Goal: Contribute content: Add original content to the website for others to see

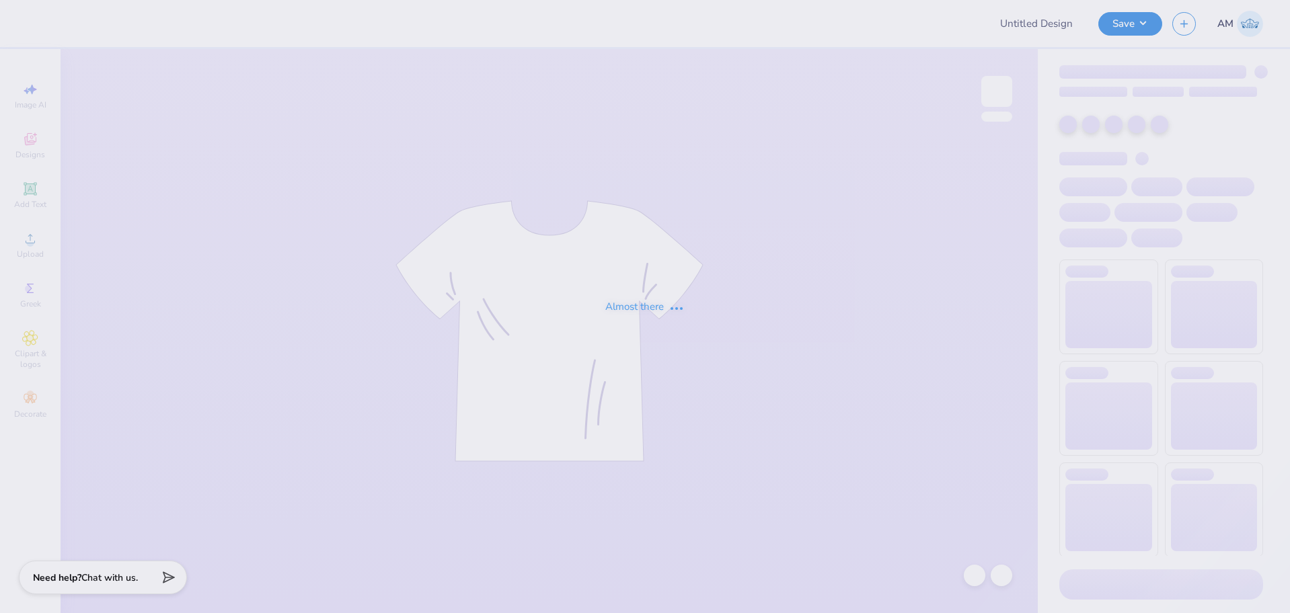
type input "[PERSON_NAME][GEOGRAPHIC_DATA] [PERSON_NAME] Sweatshirt"
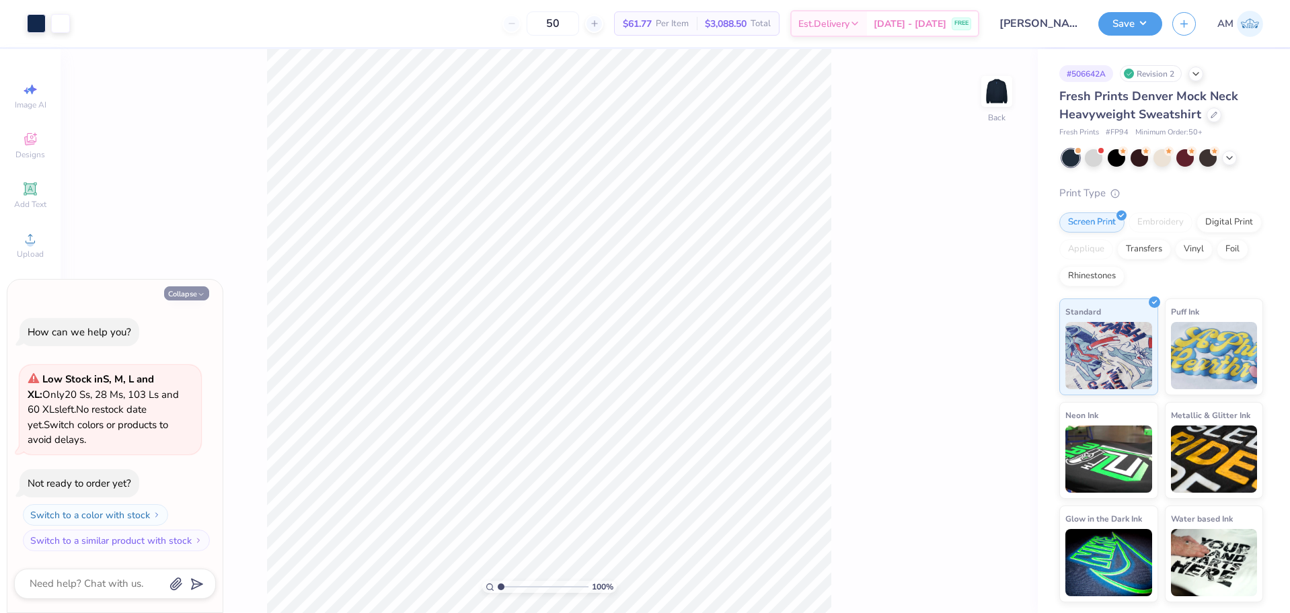
click at [192, 294] on button "Collapse" at bounding box center [186, 293] width 45 height 14
type textarea "x"
click at [34, 199] on span "Add Text" at bounding box center [30, 204] width 32 height 11
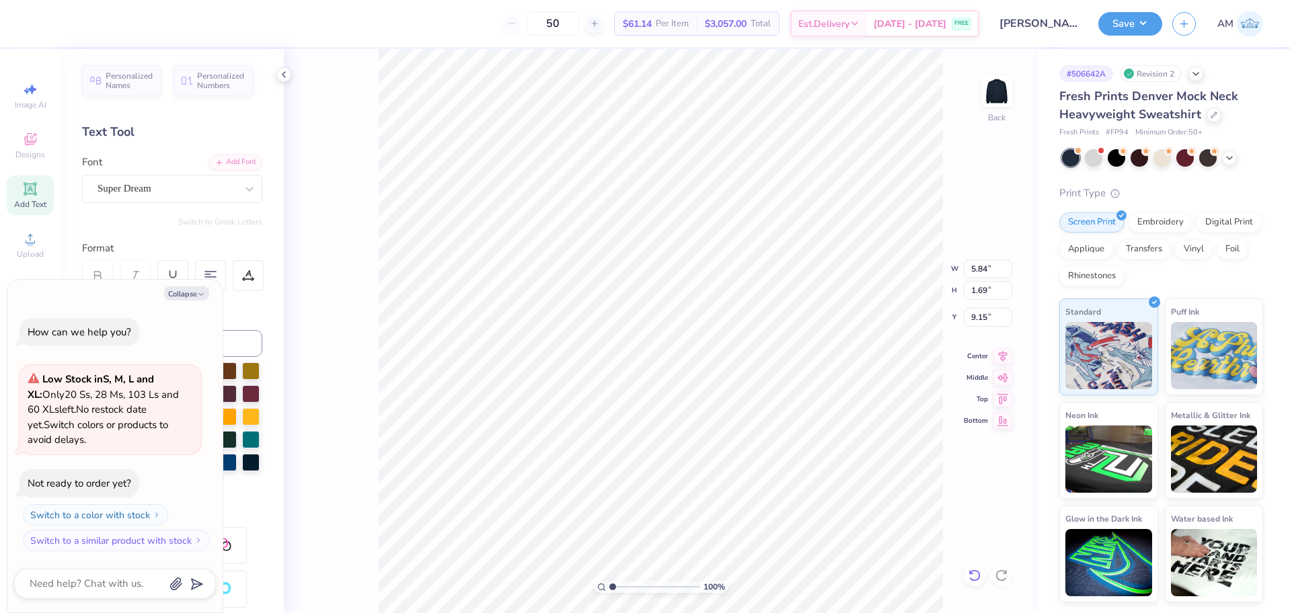
click at [971, 572] on icon at bounding box center [973, 576] width 11 height 12
click at [31, 231] on icon at bounding box center [30, 239] width 16 height 16
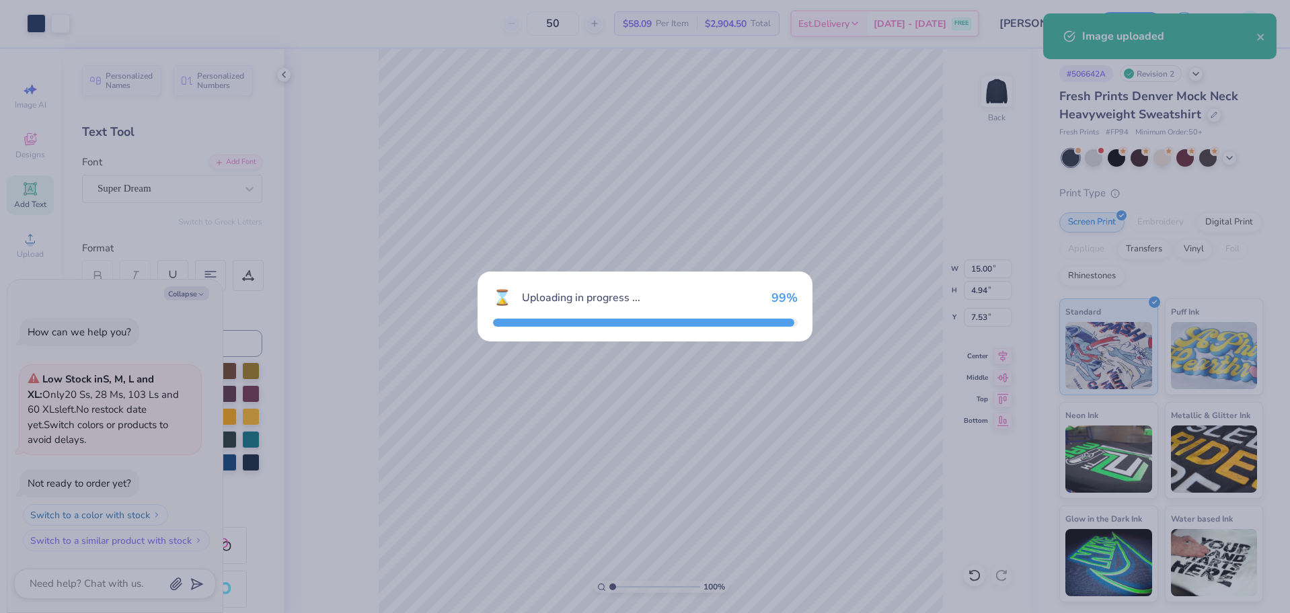
type textarea "x"
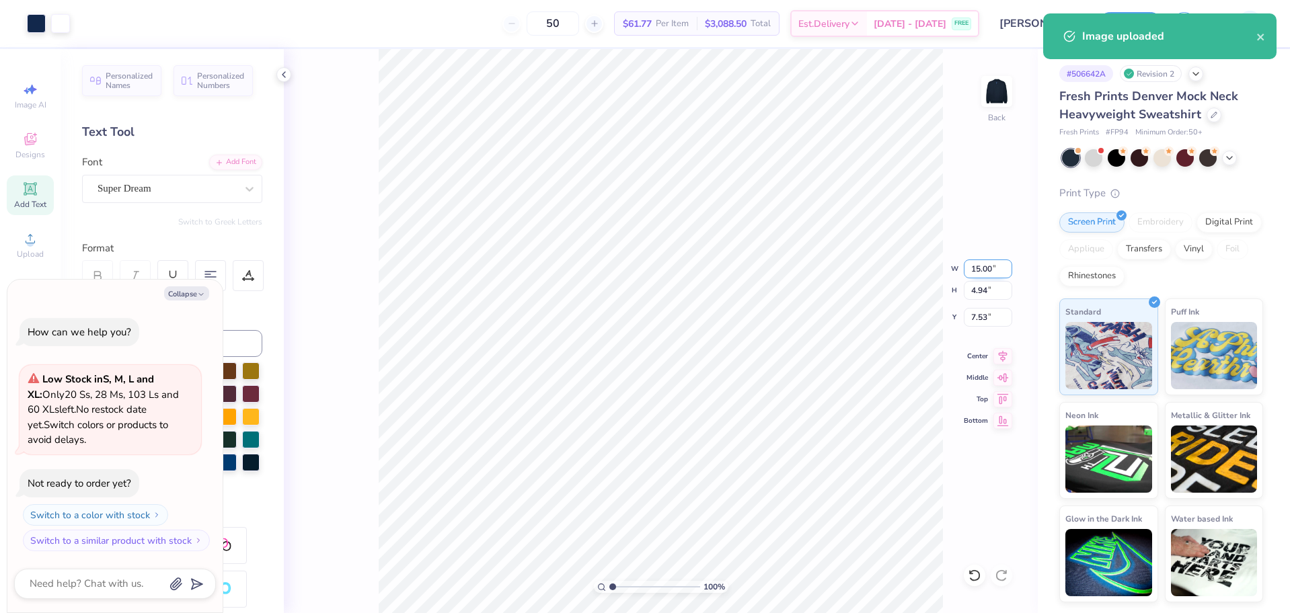
click at [974, 272] on input "15.00" at bounding box center [988, 269] width 48 height 19
type input "12"
type input "8.02"
click at [976, 321] on input "8.02" at bounding box center [988, 317] width 48 height 19
type textarea "x"
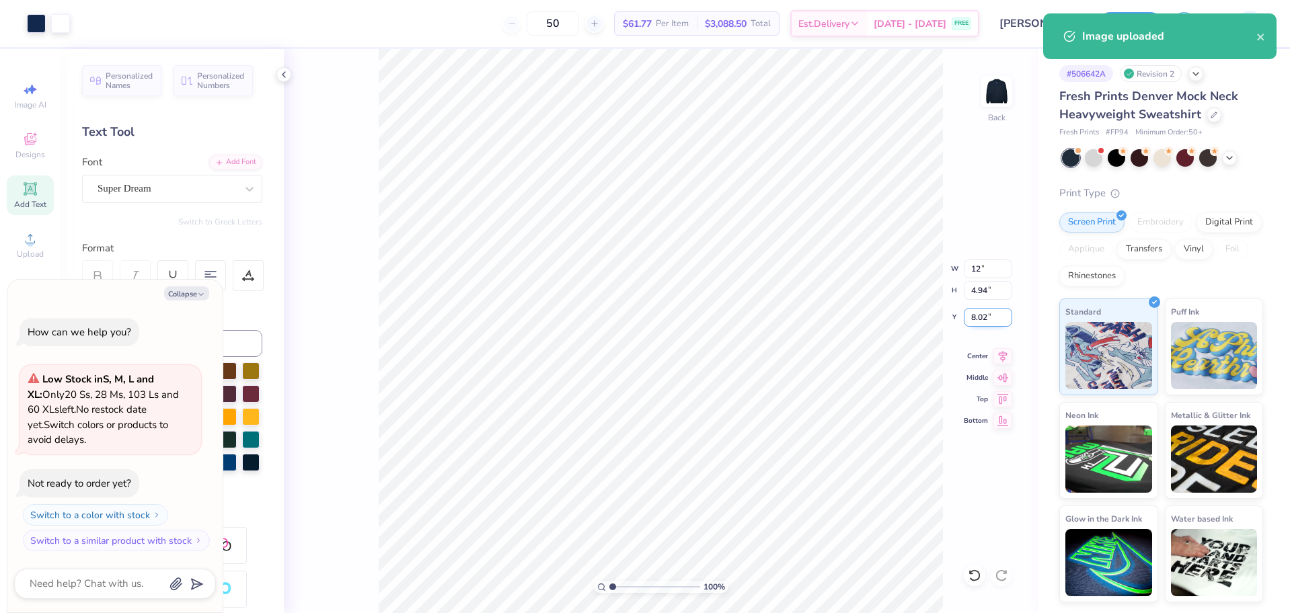
type input "12.00"
type input "3.95"
type input "3"
type textarea "x"
type input "3.00"
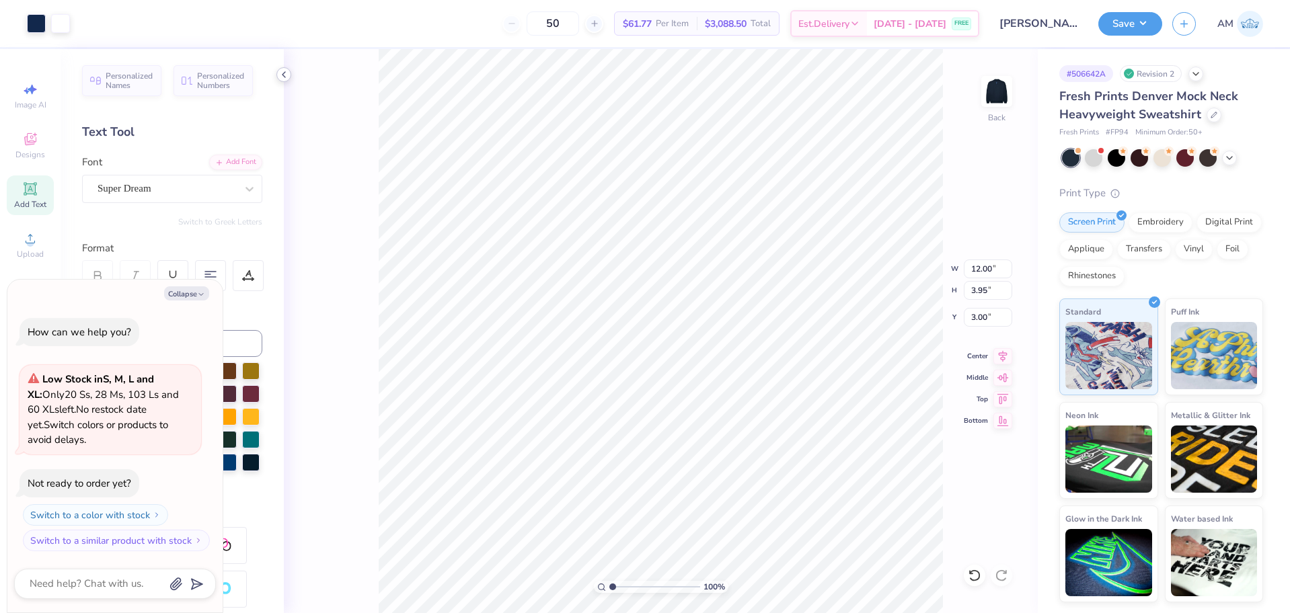
click at [286, 79] on icon at bounding box center [283, 74] width 11 height 11
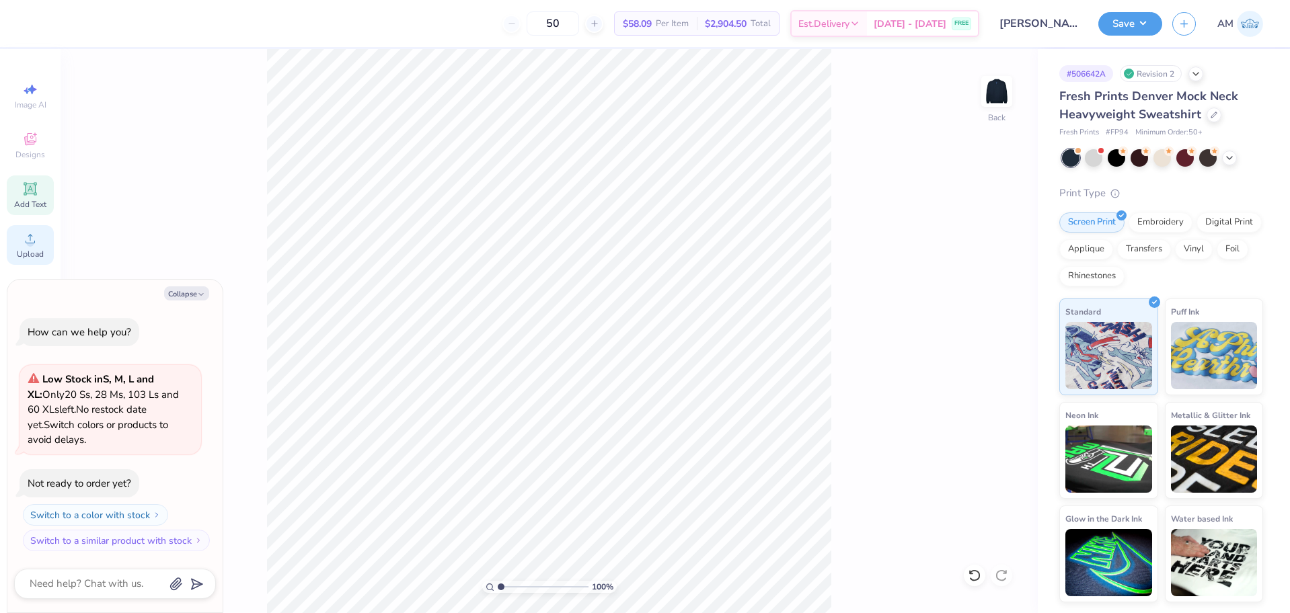
click at [26, 252] on span "Upload" at bounding box center [30, 254] width 27 height 11
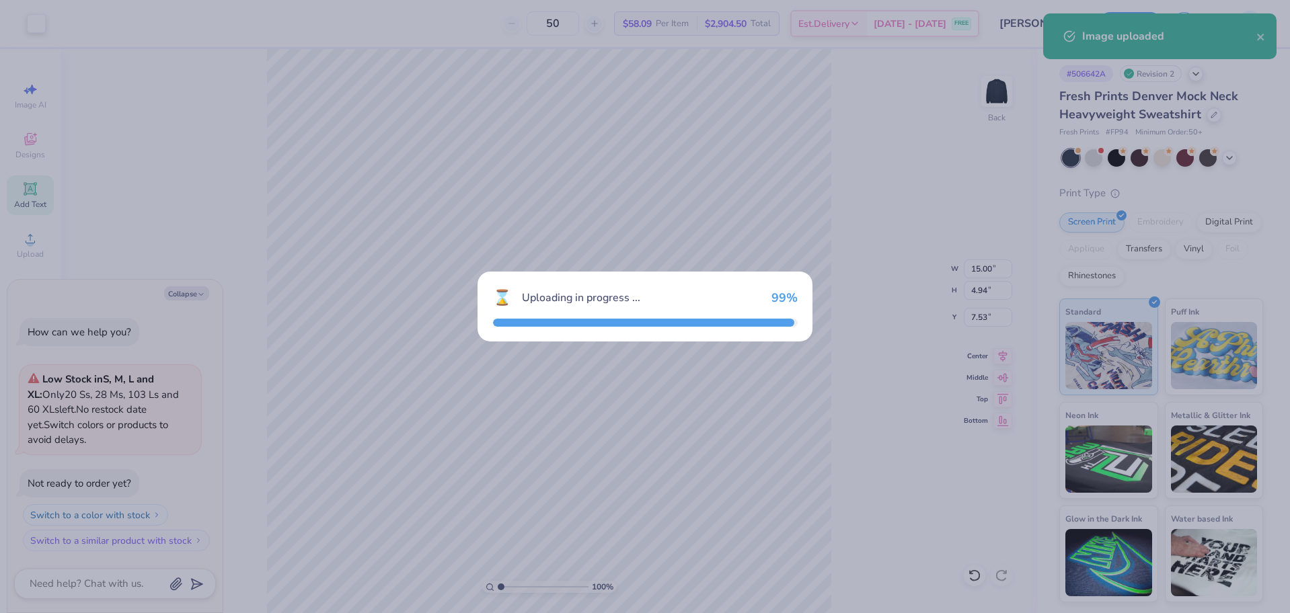
type textarea "x"
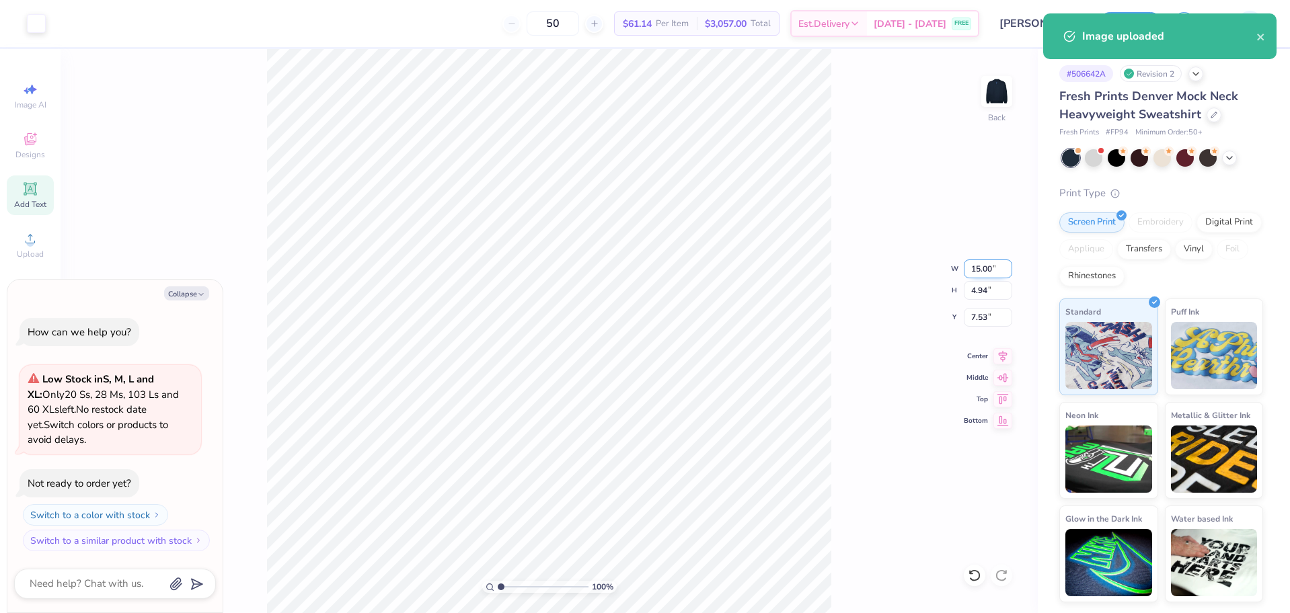
click at [981, 276] on input "15.00" at bounding box center [988, 269] width 48 height 19
type input "12"
type textarea "x"
type input "12.00"
type input "3.95"
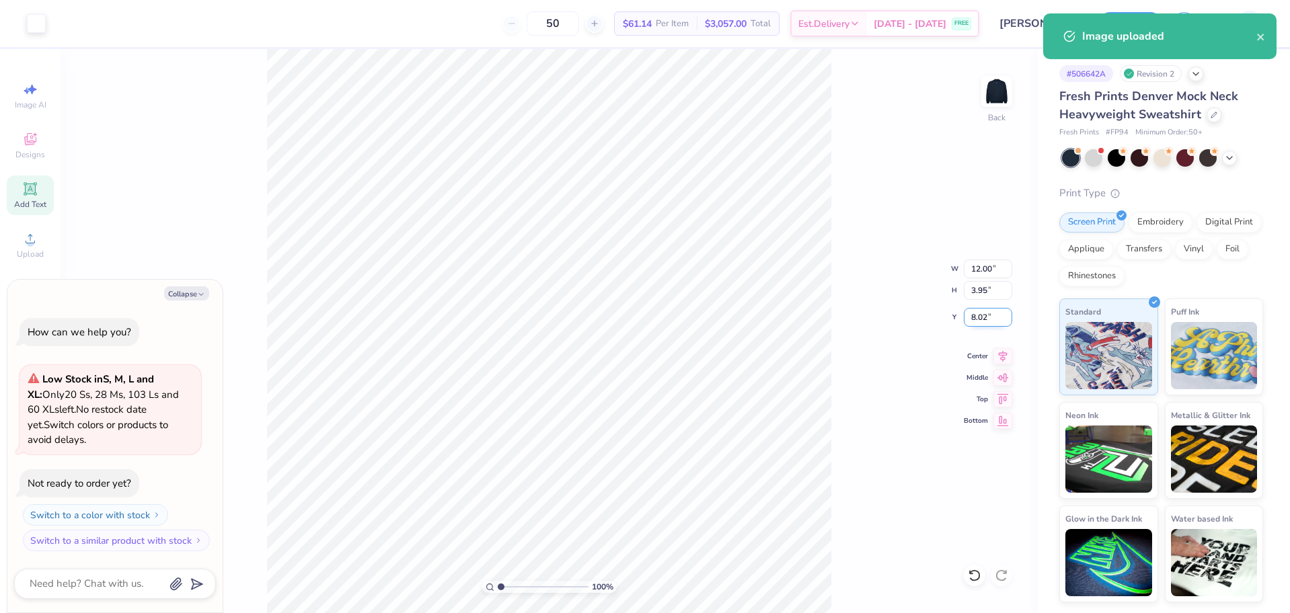
click at [980, 317] on input "8.02" at bounding box center [988, 317] width 48 height 19
type input "3"
type textarea "x"
type input "3.00"
click at [871, 273] on div "100 % Back W 12.00 12.00 " H 3.95 3.95 " Y 3.00 3.00 " Center Middle Top Bottom" at bounding box center [549, 331] width 977 height 564
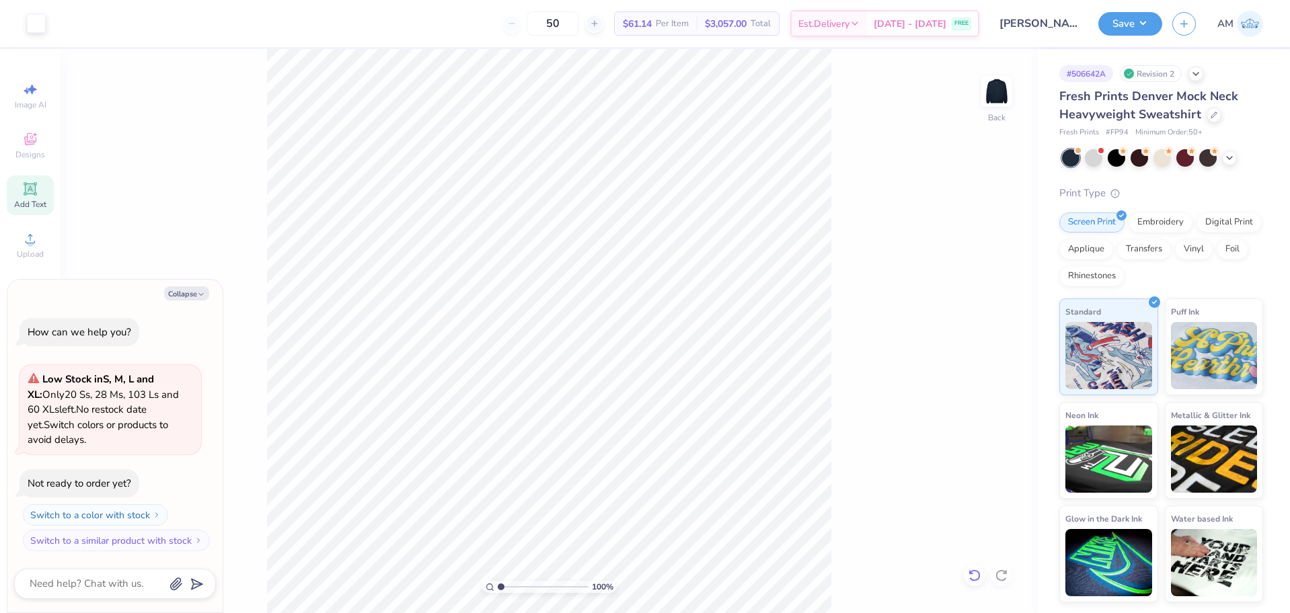
click at [970, 574] on icon at bounding box center [971, 572] width 3 height 3
click at [971, 574] on icon at bounding box center [971, 572] width 3 height 3
type textarea "x"
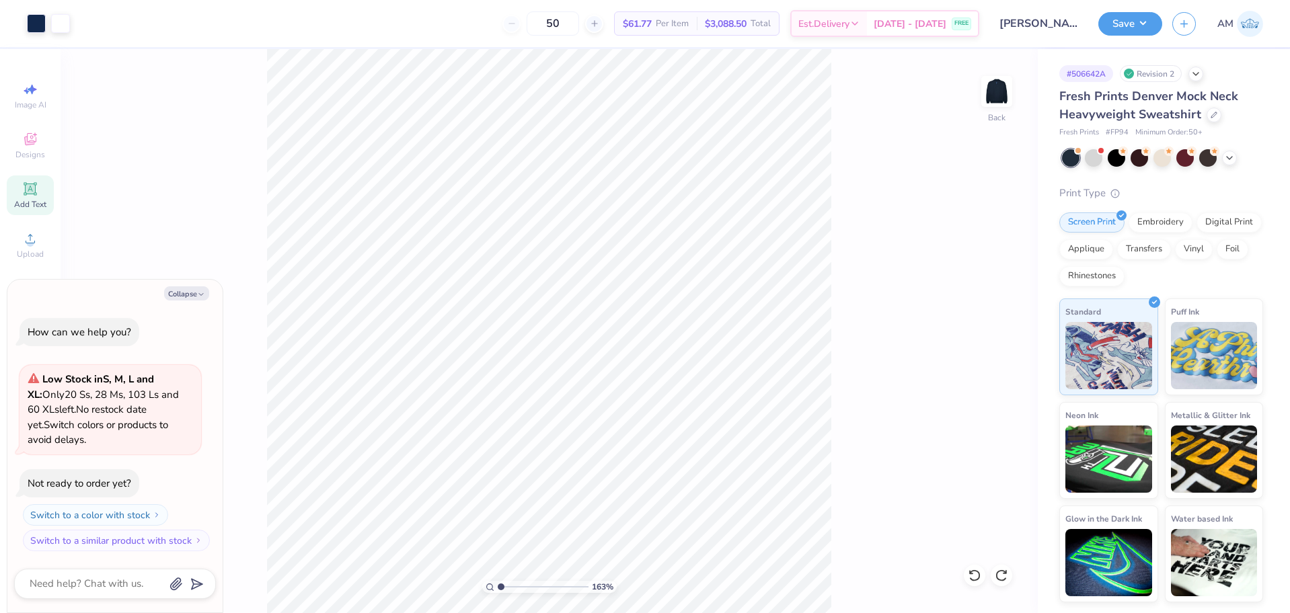
type input "1"
drag, startPoint x: 500, startPoint y: 586, endPoint x: 485, endPoint y: 584, distance: 15.6
click at [498, 586] on input "range" at bounding box center [543, 587] width 91 height 12
click at [185, 298] on button "Collapse" at bounding box center [186, 293] width 45 height 14
type textarea "x"
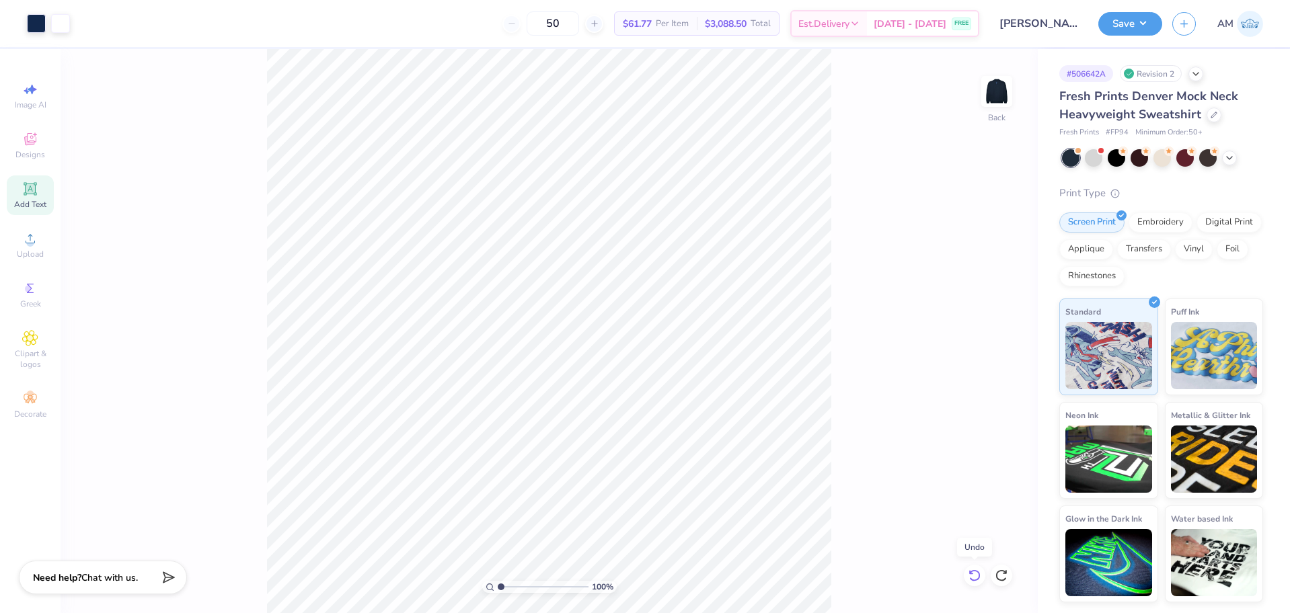
click at [978, 576] on icon at bounding box center [974, 575] width 13 height 13
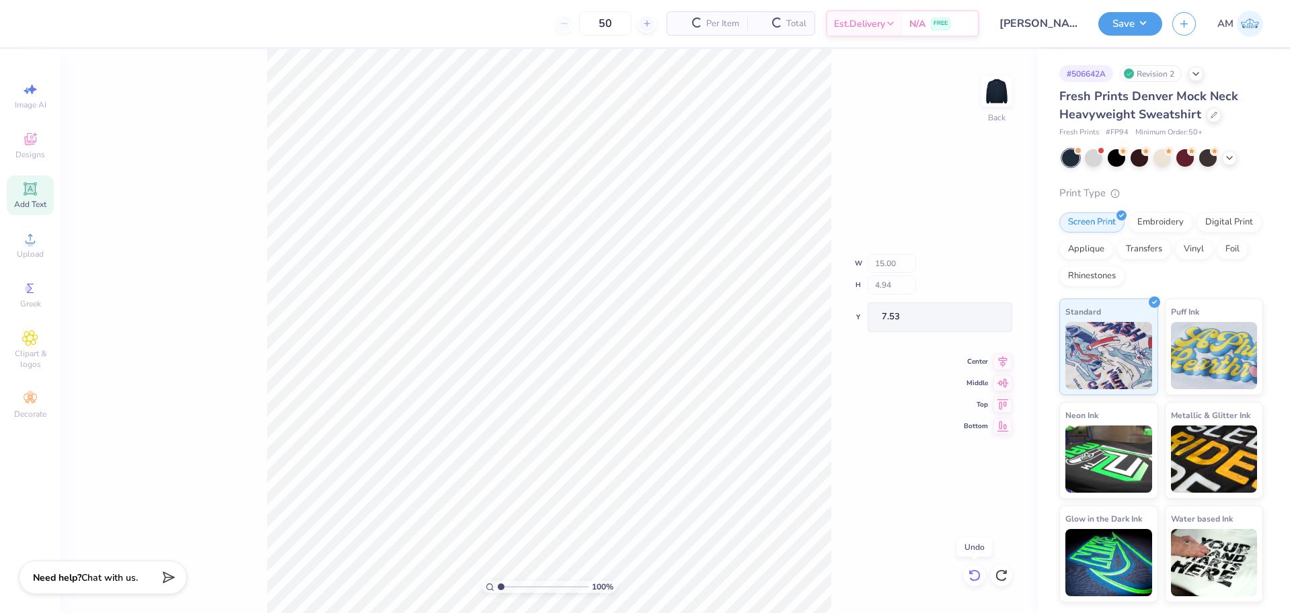
click at [978, 576] on icon at bounding box center [974, 575] width 13 height 13
click at [978, 576] on div "100 % Back W 15.00 H 4.94 Y 7.53 Center Middle Top Bottom" at bounding box center [549, 331] width 977 height 564
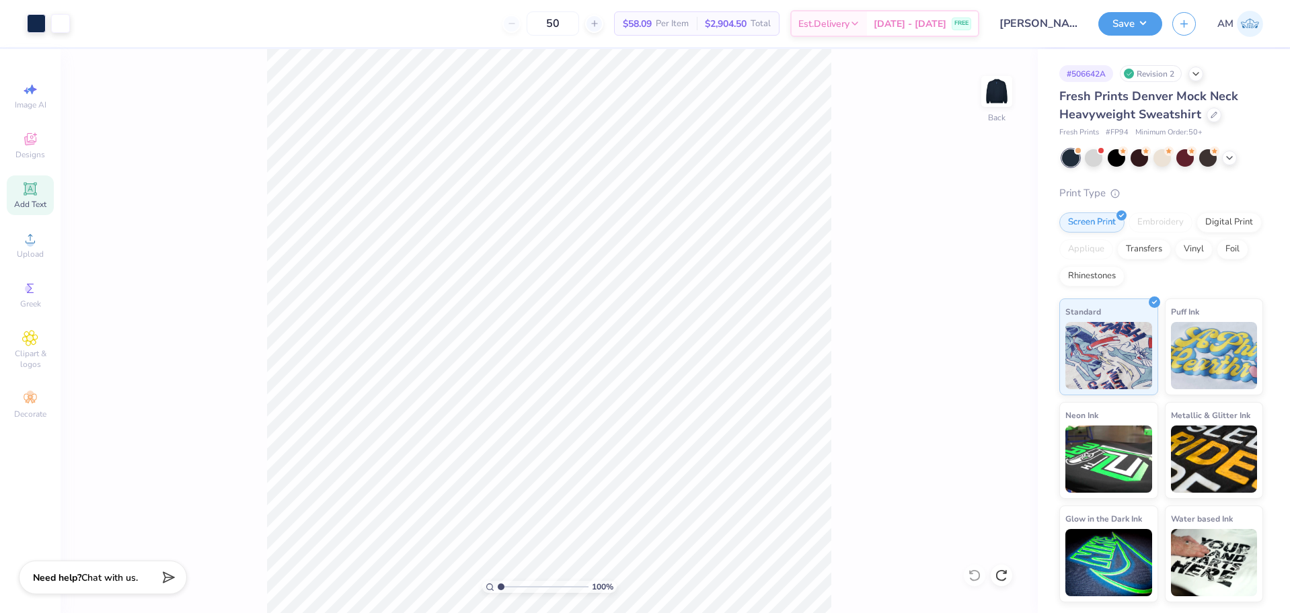
click at [978, 576] on div "100 % Back" at bounding box center [549, 331] width 977 height 564
click at [1008, 576] on body "Art colors 50 $58.09 Per Item $2,904.50 Total Est. Delivery [DATE] - [DATE] FRE…" at bounding box center [645, 306] width 1290 height 613
click at [1008, 576] on div at bounding box center [1002, 576] width 22 height 22
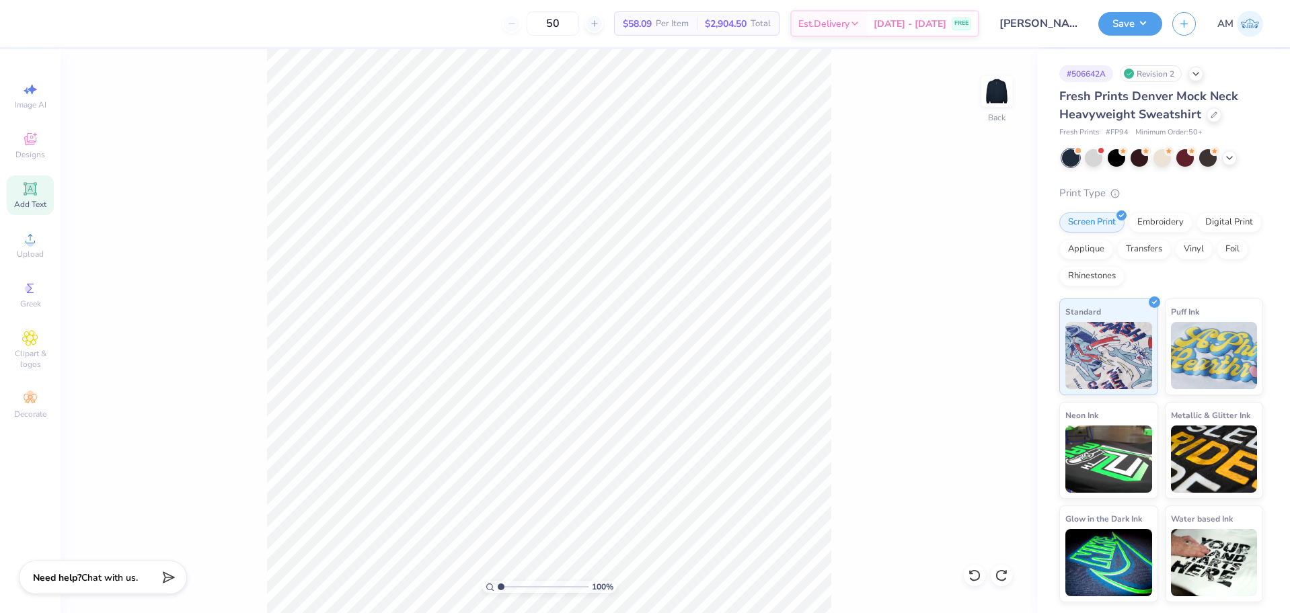
click at [1008, 576] on div at bounding box center [1002, 576] width 22 height 22
type input "12.00"
type input "3.95"
click at [1008, 576] on div at bounding box center [1002, 576] width 22 height 22
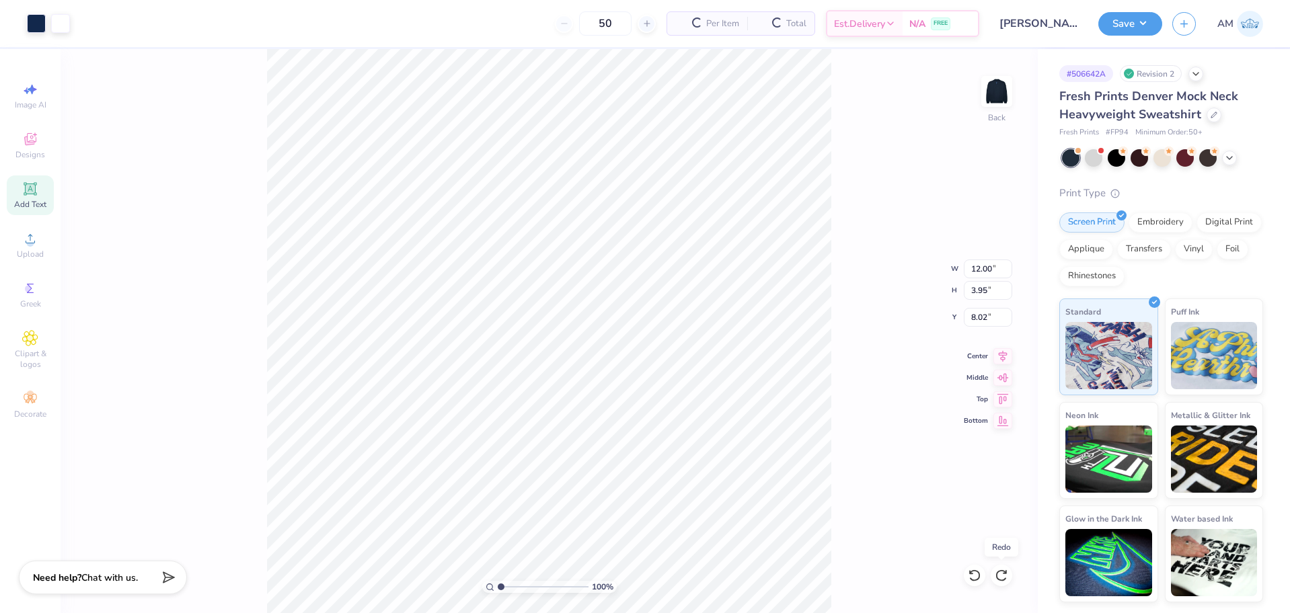
type input "3.00"
click at [1008, 576] on div at bounding box center [1002, 576] width 22 height 22
type input "15.00"
type input "4.94"
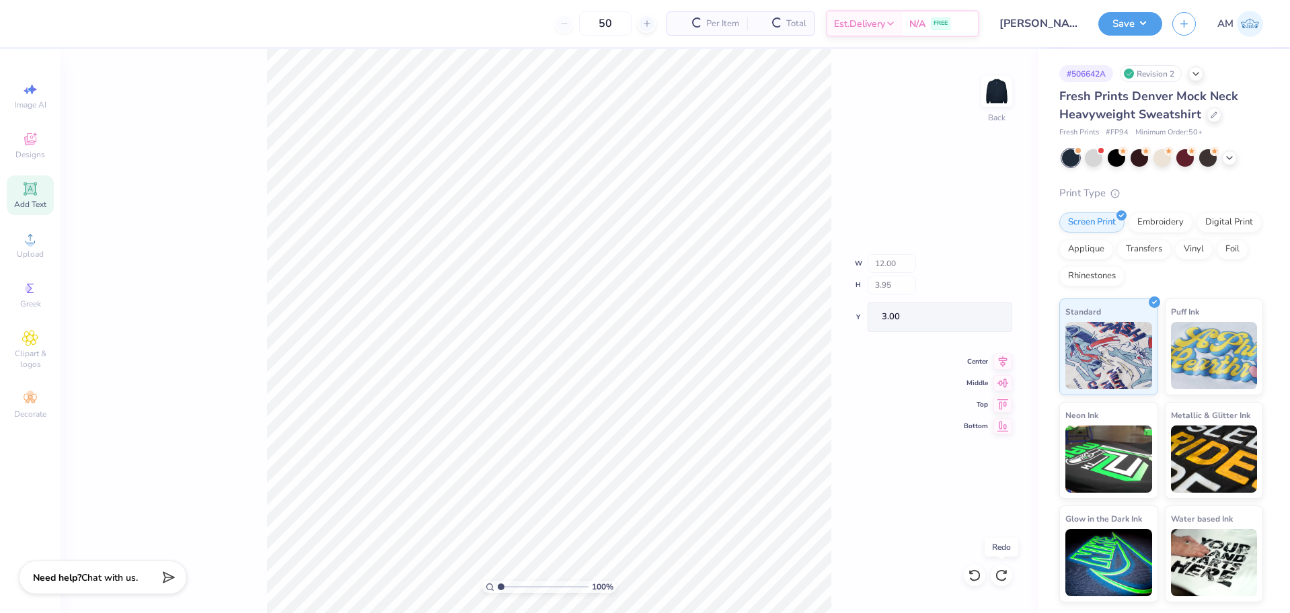
type input "7.53"
click at [1008, 576] on div at bounding box center [1002, 576] width 22 height 22
type input "12.00"
type input "3.95"
click at [1008, 576] on div at bounding box center [1002, 576] width 22 height 22
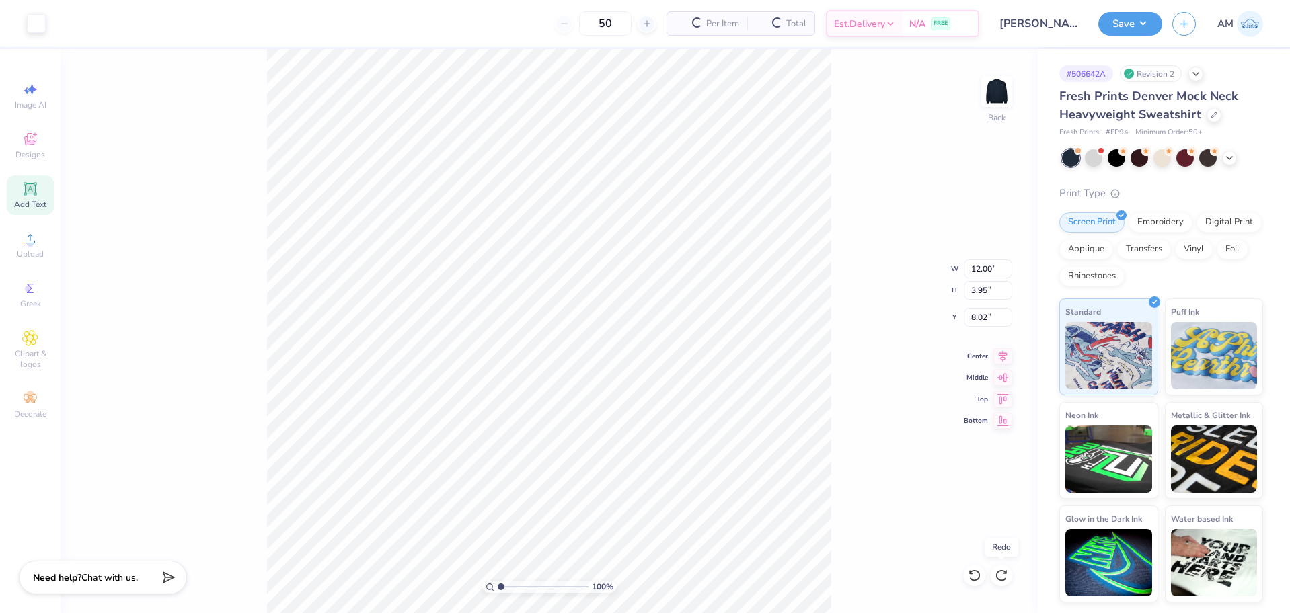
type input "3.00"
click at [1008, 576] on div "100 % Back W 12.00 12.00 " H 3.95 3.95 " Y 3.00 8.02 " Center Middle Top Bottom" at bounding box center [549, 331] width 977 height 564
click at [1008, 576] on div "100 % Back W 12.00 H 3.95 Y 3.00 Center Middle Top Bottom" at bounding box center [549, 331] width 977 height 564
click at [1008, 576] on div "100 % Back" at bounding box center [549, 331] width 977 height 564
click at [968, 574] on icon at bounding box center [974, 575] width 13 height 13
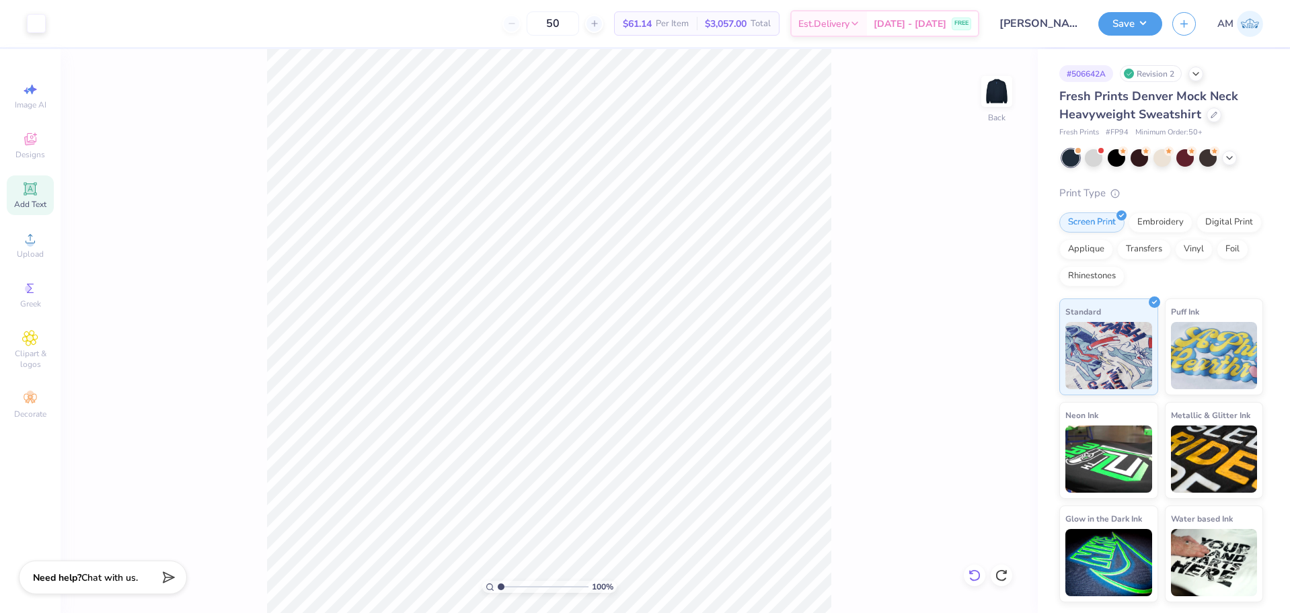
click at [968, 574] on icon at bounding box center [974, 575] width 13 height 13
type input "1"
click at [607, 490] on li "Ungroup" at bounding box center [635, 492] width 106 height 26
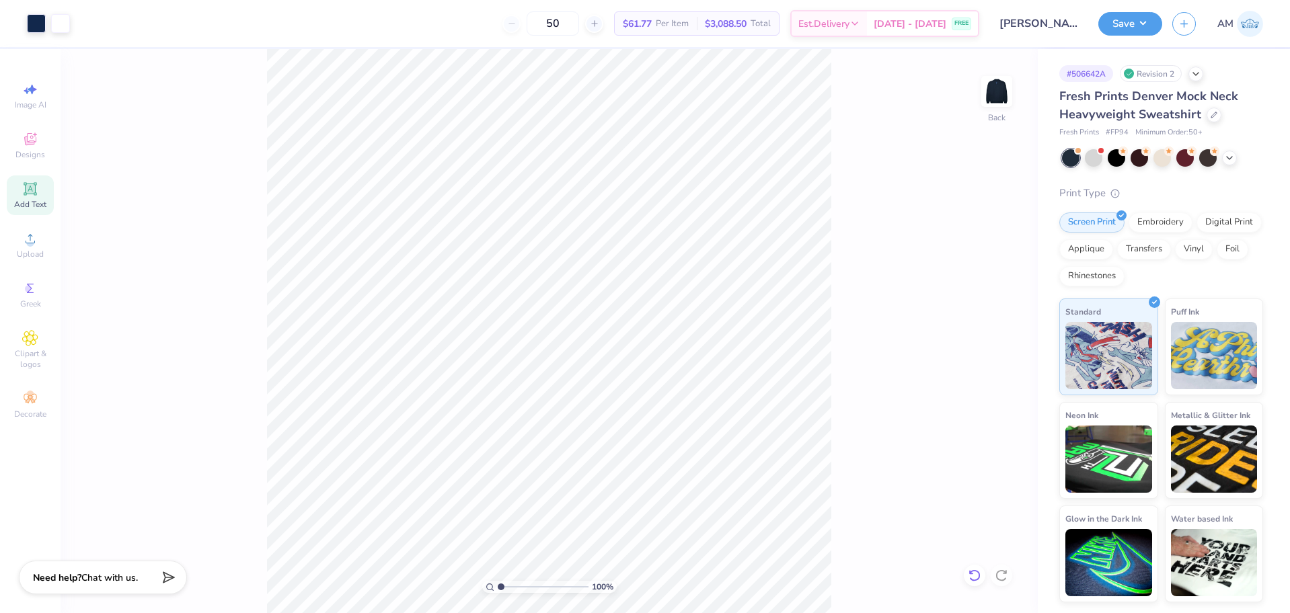
click at [972, 576] on icon at bounding box center [974, 575] width 13 height 13
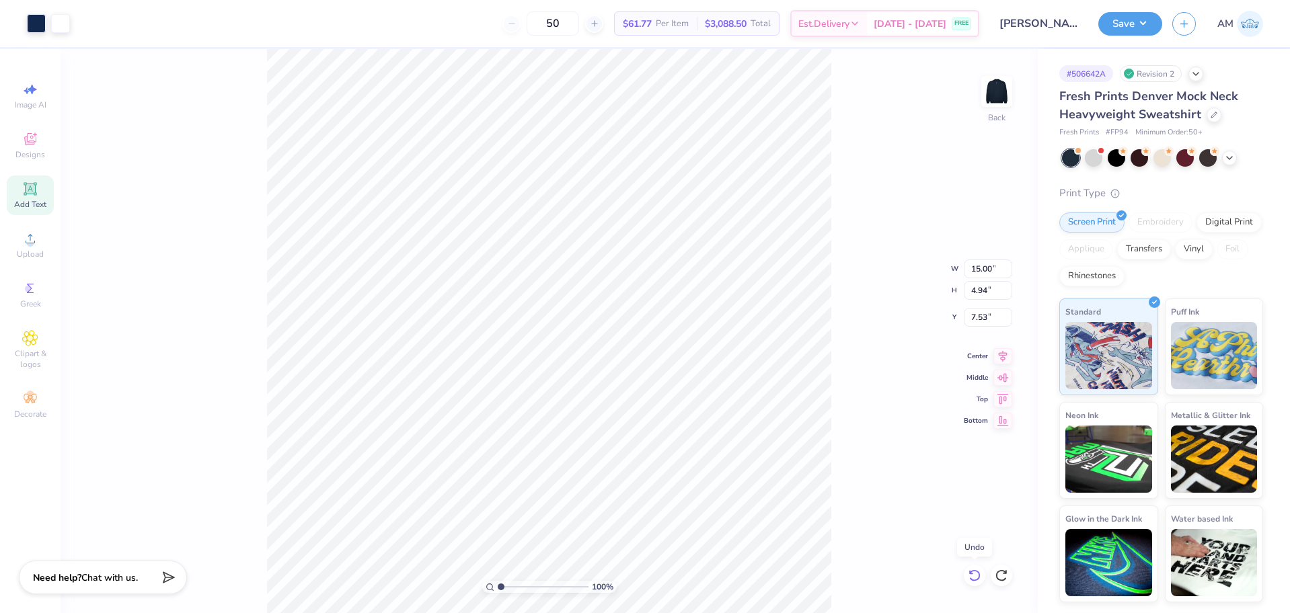
click at [972, 576] on icon at bounding box center [974, 575] width 13 height 13
click at [972, 576] on div "100 % Back" at bounding box center [549, 331] width 977 height 564
click at [22, 240] on div "Upload" at bounding box center [30, 245] width 47 height 40
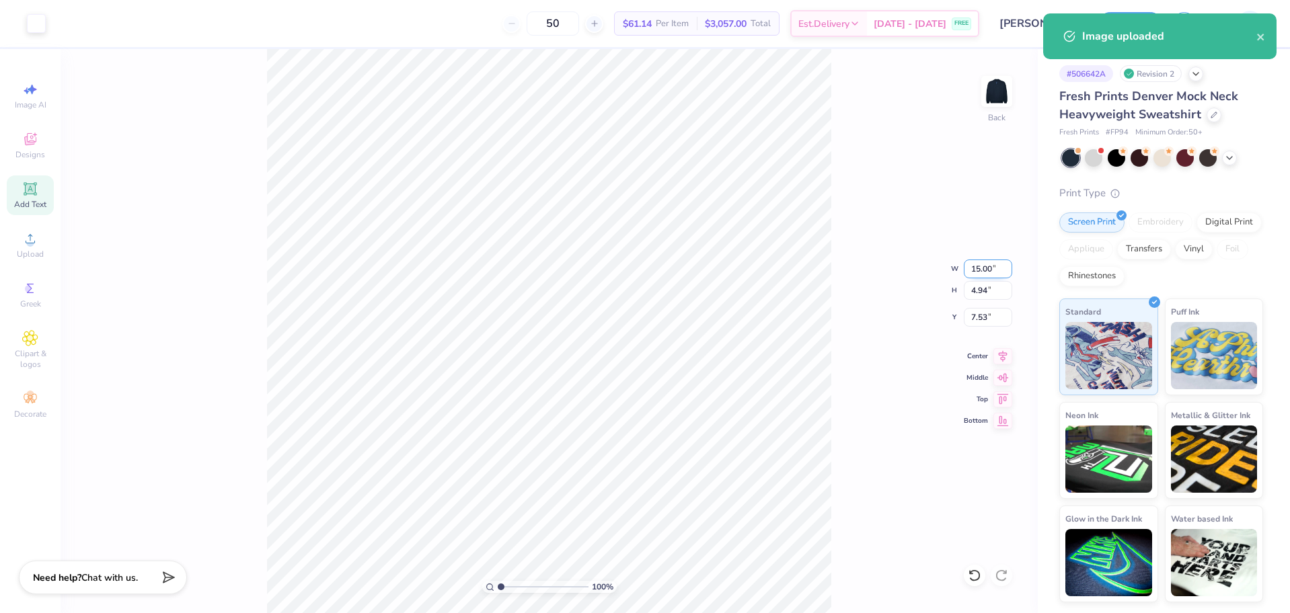
click at [976, 262] on input "15.00" at bounding box center [988, 269] width 48 height 19
type input "12.00"
type input "3.95"
click at [977, 313] on input "8.02" at bounding box center [988, 317] width 48 height 19
type input "3.00"
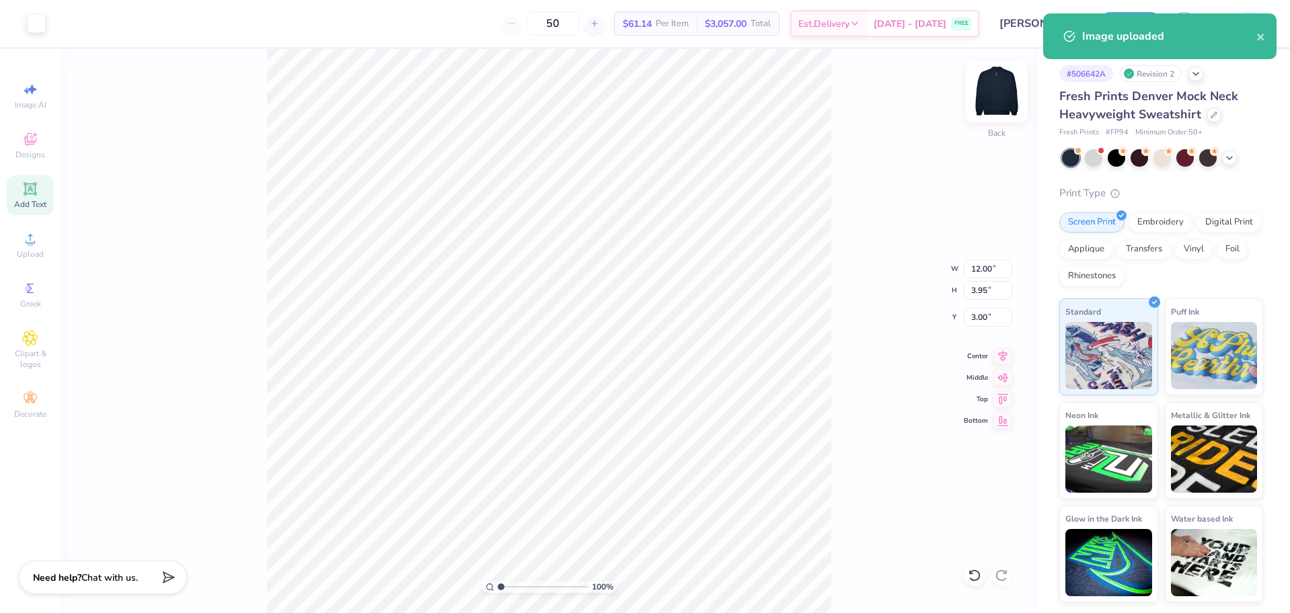
click at [992, 89] on img at bounding box center [997, 92] width 54 height 54
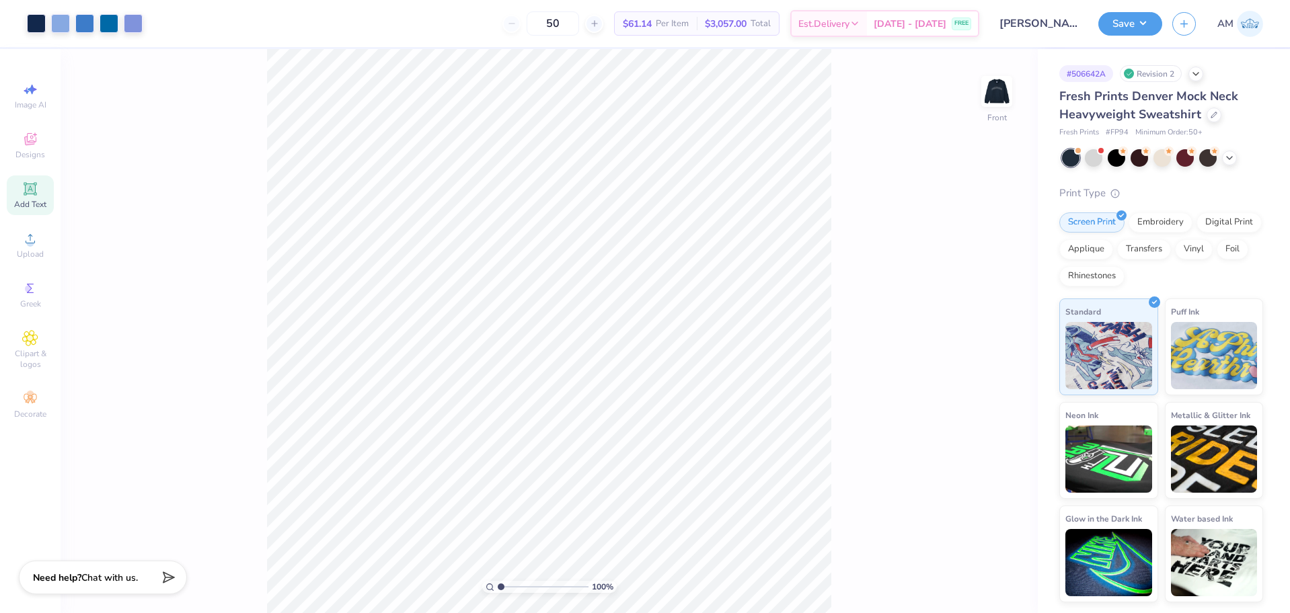
click at [419, 48] on div "Art colors 50 $61.14 Per Item $3,057.00 Total Est. Delivery [DATE] - [DATE] FRE…" at bounding box center [645, 306] width 1290 height 613
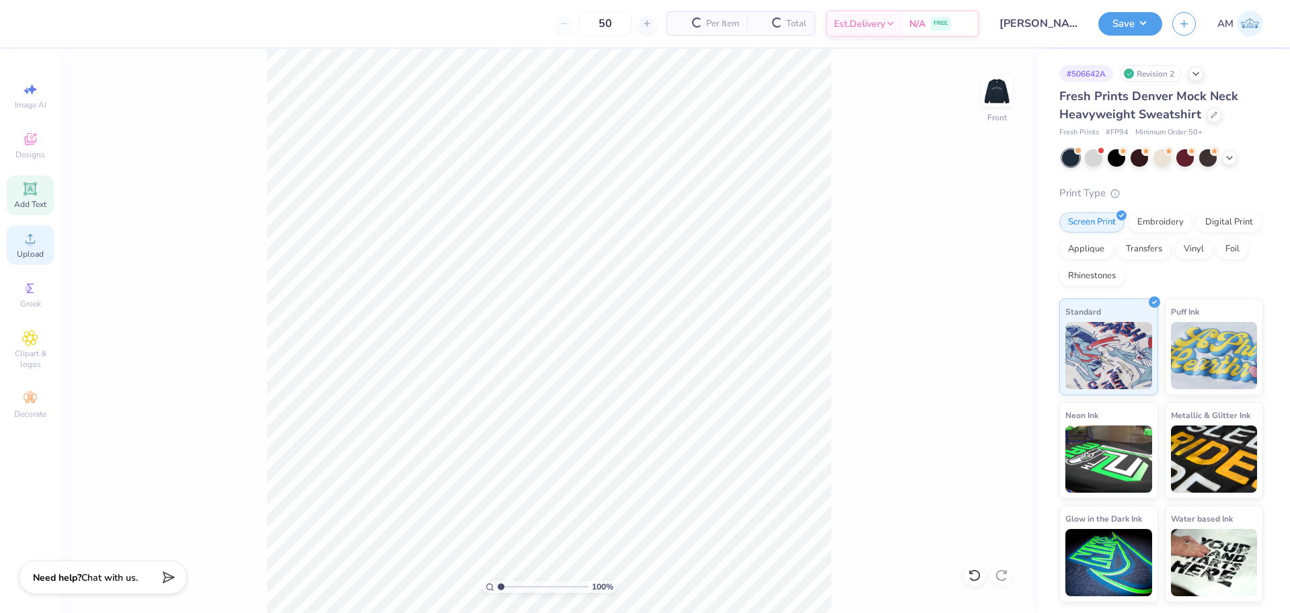
click at [26, 240] on icon at bounding box center [30, 239] width 16 height 16
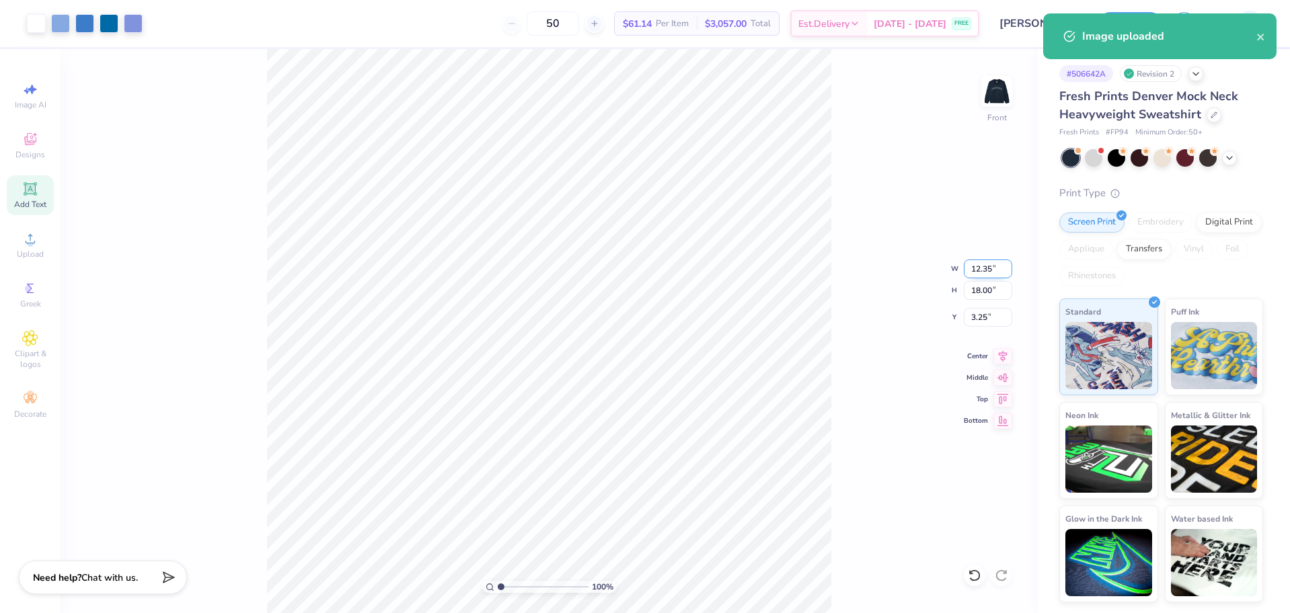
click at [978, 269] on input "12.35" at bounding box center [988, 269] width 48 height 19
click at [978, 315] on input "3.25" at bounding box center [988, 317] width 48 height 19
click at [979, 294] on input "18.00" at bounding box center [988, 290] width 48 height 19
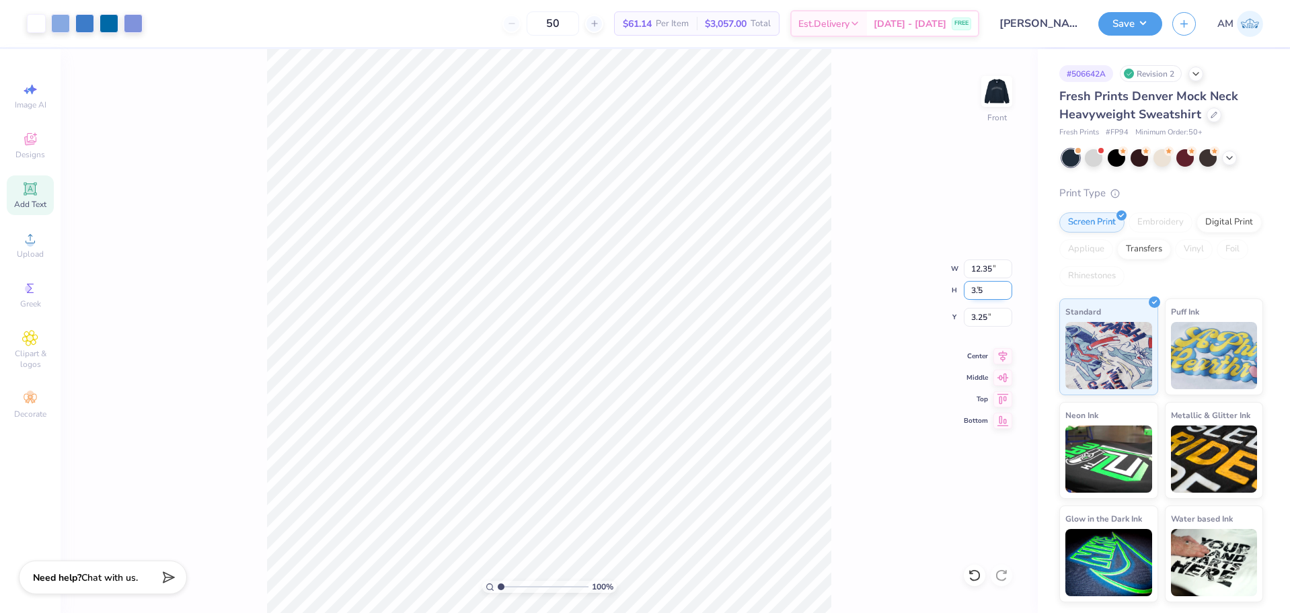
type input "3.5"
type input "2.40"
type input "3.50"
click at [981, 317] on input "10.50" at bounding box center [988, 317] width 48 height 19
type input "1.00"
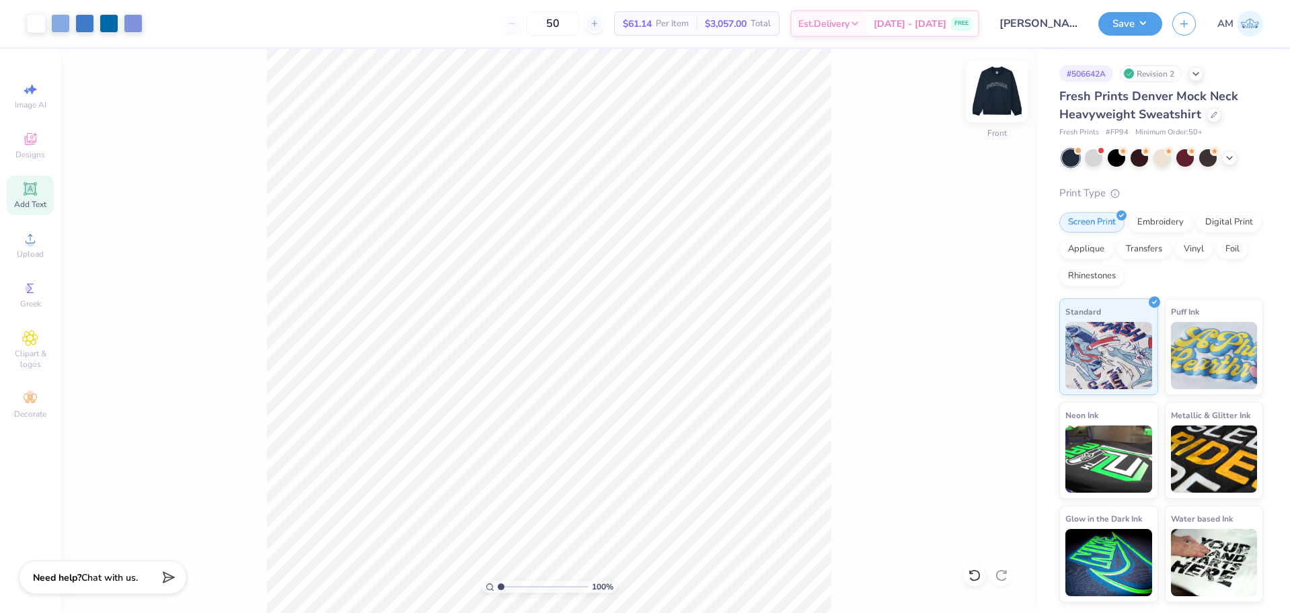
click at [990, 91] on img at bounding box center [997, 92] width 54 height 54
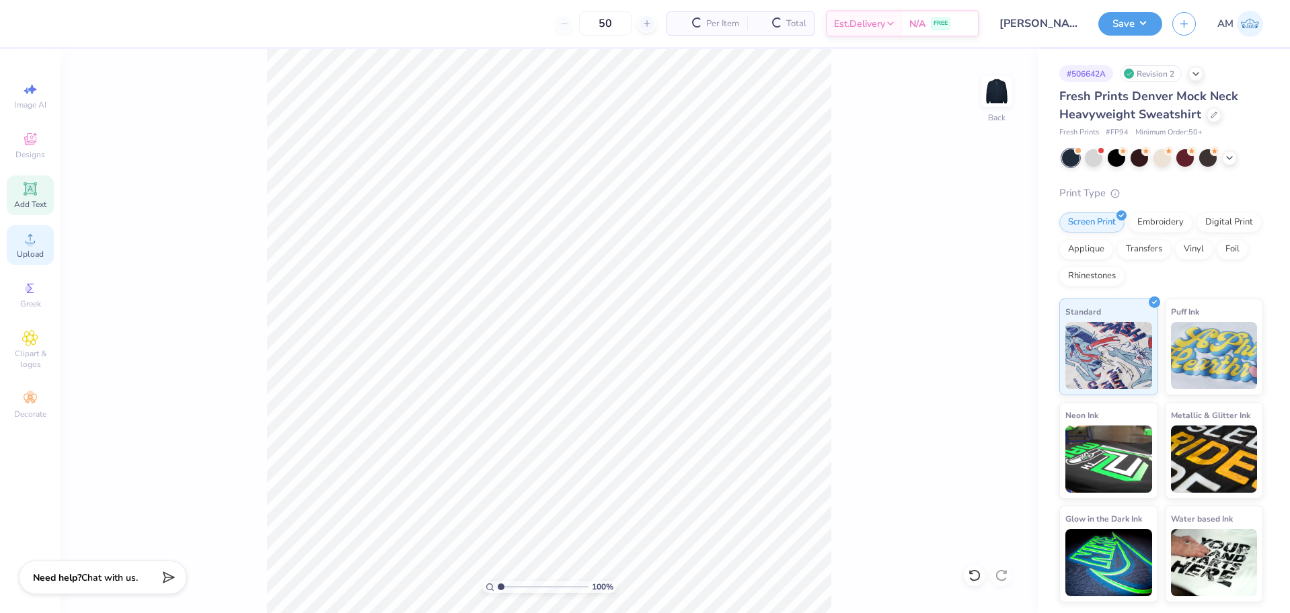
click at [19, 237] on div "Upload" at bounding box center [30, 245] width 47 height 40
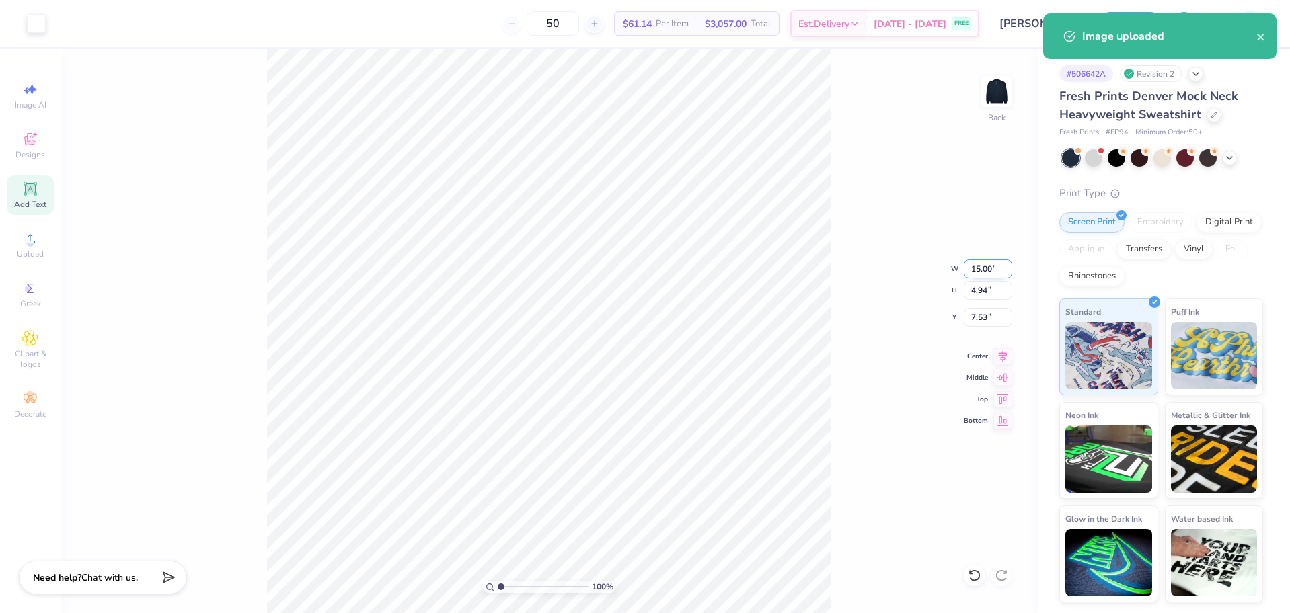
click at [976, 262] on input "15.00" at bounding box center [988, 269] width 48 height 19
click at [975, 316] on input "7.53" at bounding box center [988, 317] width 48 height 19
type input "12.00"
type input "3.95"
type input "3.00"
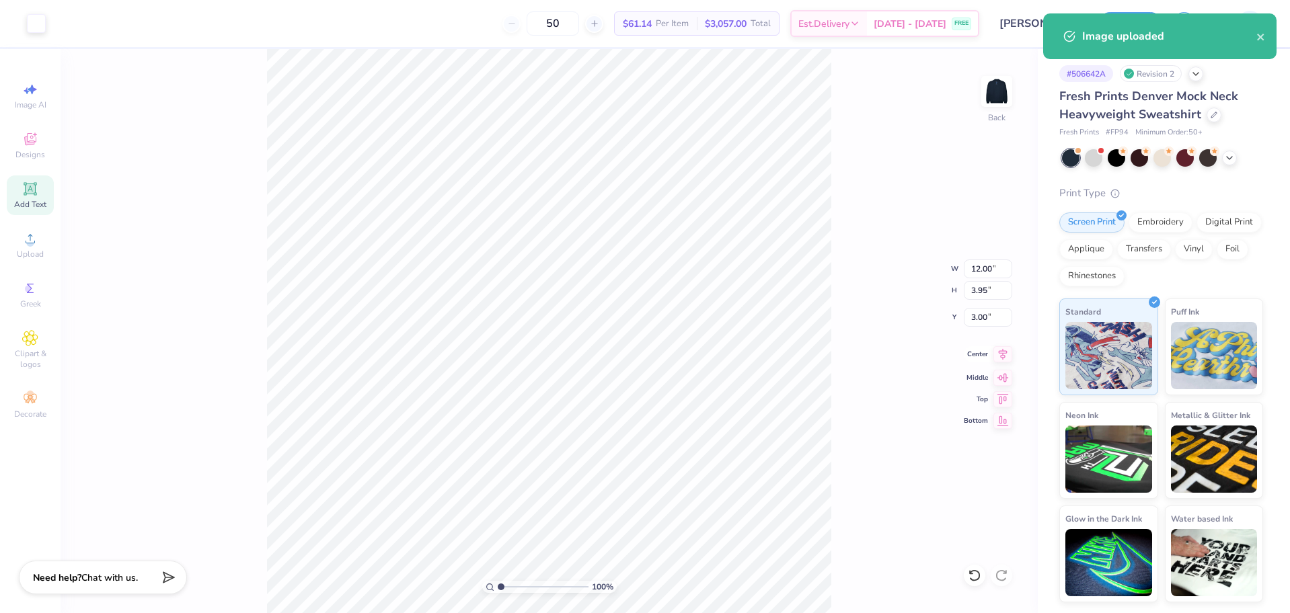
click at [1011, 360] on icon at bounding box center [1002, 354] width 19 height 16
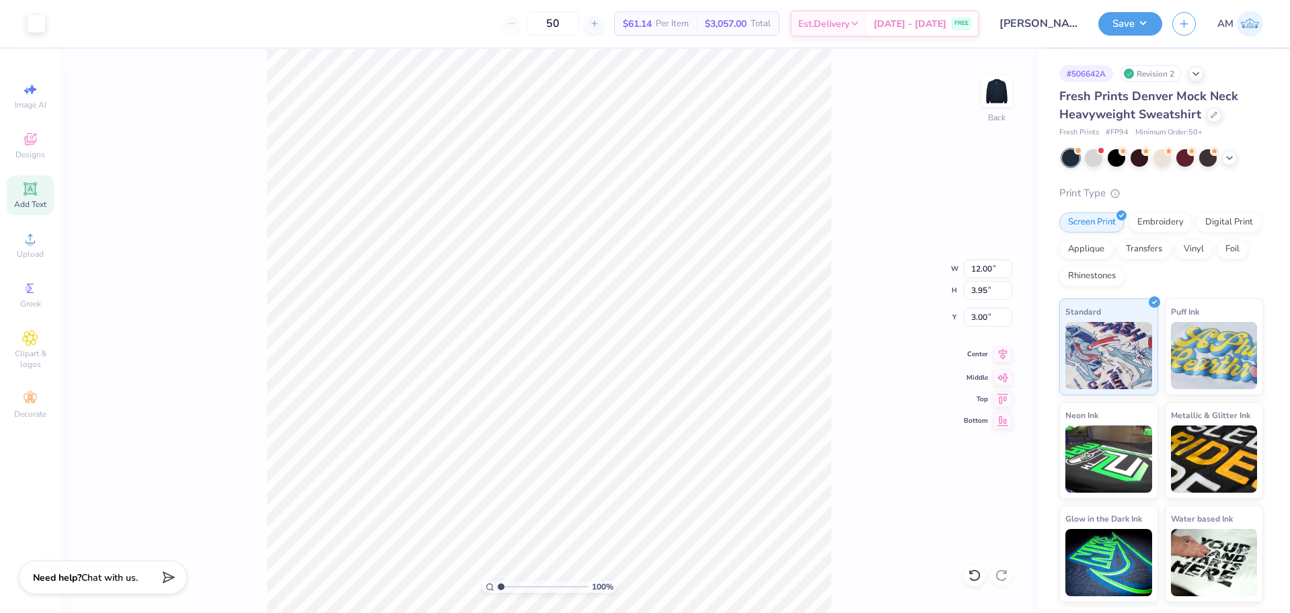
click at [1003, 358] on icon at bounding box center [1002, 354] width 19 height 16
click at [1001, 93] on img at bounding box center [997, 92] width 54 height 54
click at [1005, 351] on icon at bounding box center [1003, 354] width 9 height 11
click at [28, 242] on circle at bounding box center [29, 242] width 7 height 7
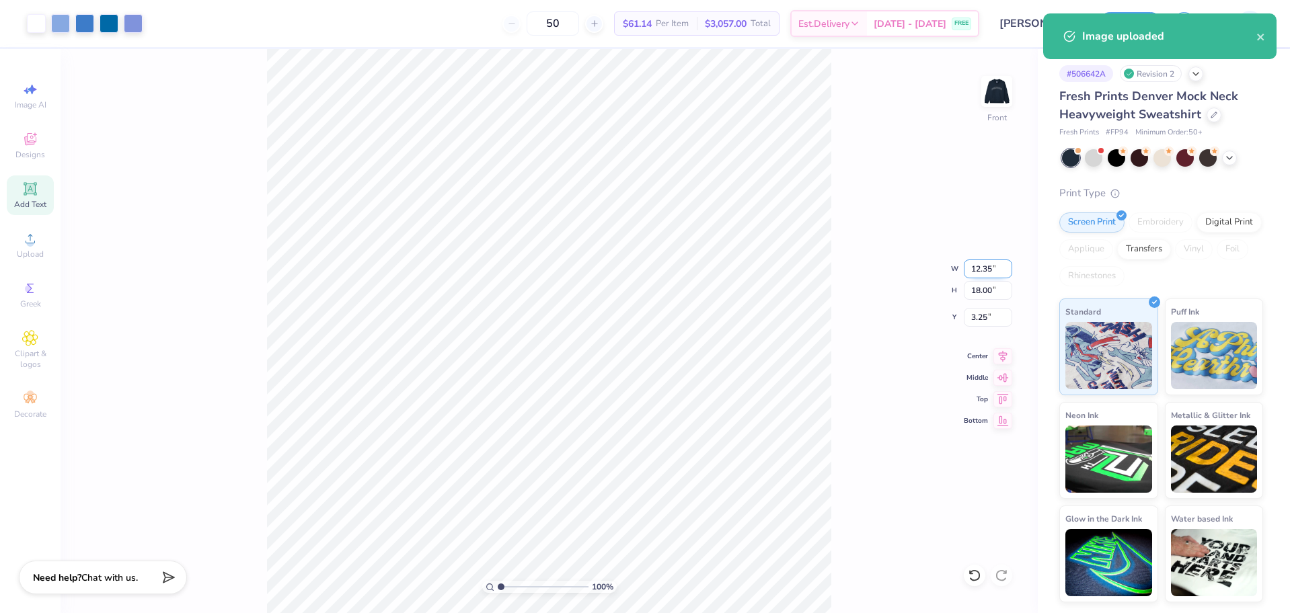
click at [974, 269] on input "12.35" at bounding box center [988, 269] width 48 height 19
type input "3.50"
type input "5.10"
click at [976, 323] on input "9.70" at bounding box center [988, 317] width 48 height 19
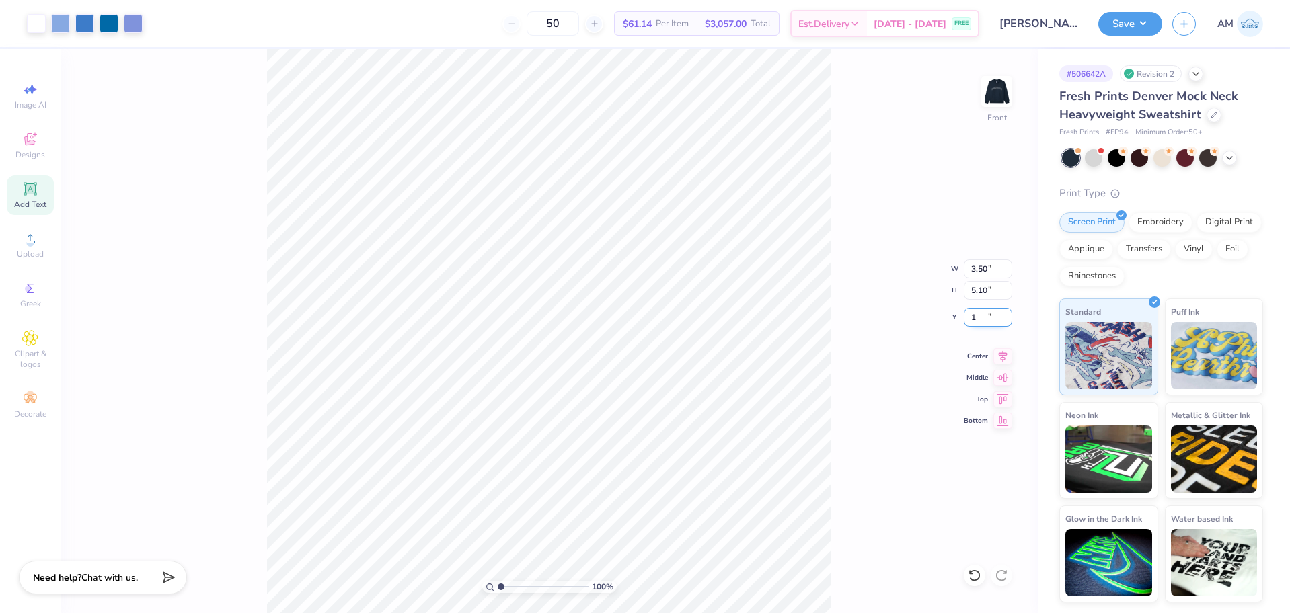
type input "1.00"
click at [416, 121] on div "100 % Front W 3.50 3.50 " H 5.10 5.10 " Y 1.00 1.00 " Center Middle Top Bottom" at bounding box center [549, 331] width 977 height 564
click at [1006, 91] on img at bounding box center [997, 92] width 54 height 54
click at [986, 97] on img at bounding box center [997, 92] width 54 height 54
click at [986, 97] on img at bounding box center [996, 91] width 27 height 27
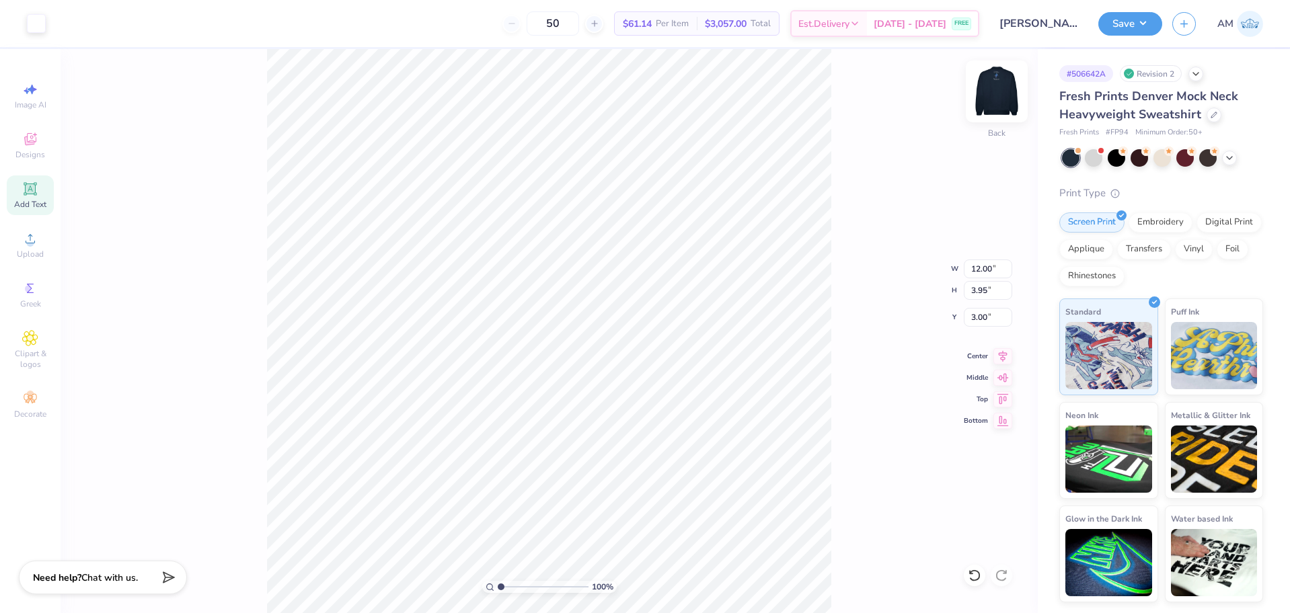
click at [1011, 80] on div at bounding box center [997, 92] width 62 height 62
click at [980, 291] on input "5.10" at bounding box center [988, 290] width 48 height 19
type input "3.5"
type input "2.40"
type input "3.50"
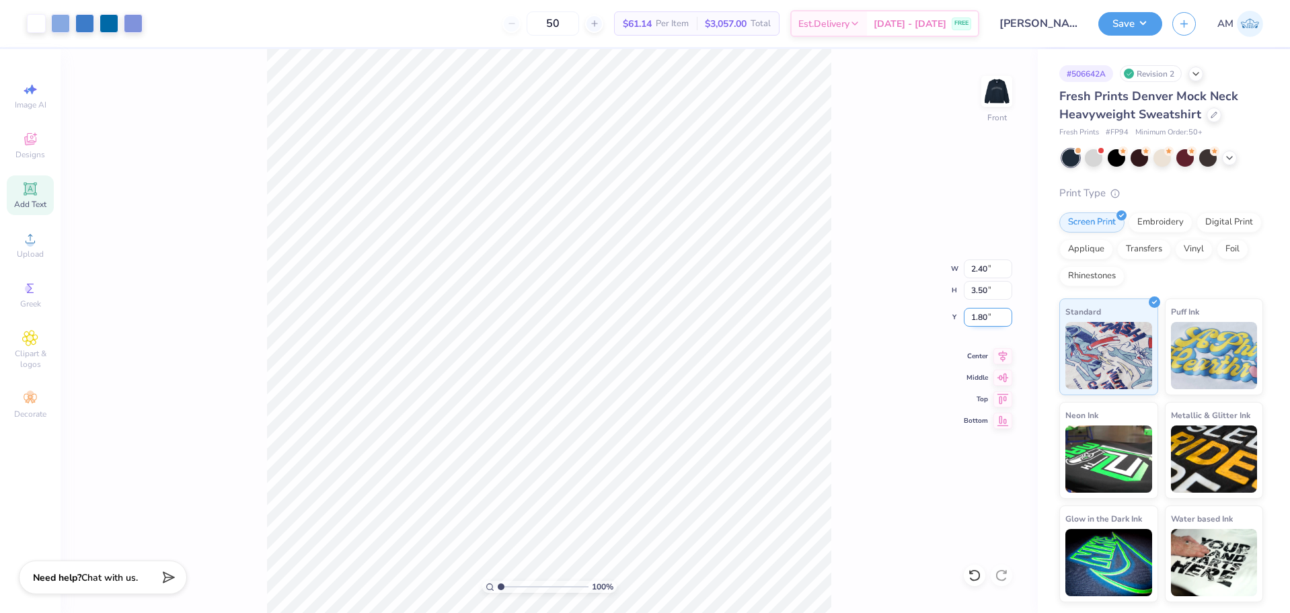
click at [985, 318] on input "1.80" at bounding box center [988, 317] width 48 height 19
click at [974, 311] on input "1.00" at bounding box center [988, 317] width 48 height 19
type input "1.50"
click at [847, 196] on div "100 % Front W 2.40 2.40 " H 3.50 3.50 " Y 1.50 1.50 " Center Middle Top Bottom" at bounding box center [549, 331] width 977 height 564
click at [999, 95] on img at bounding box center [997, 92] width 54 height 54
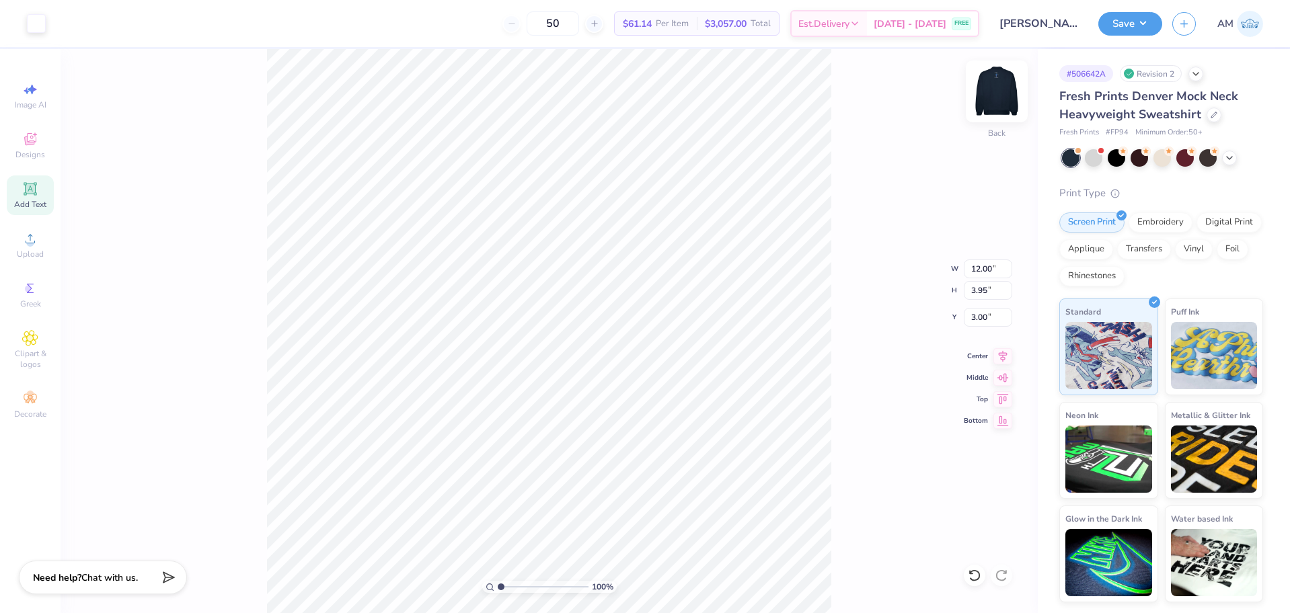
click at [989, 83] on img at bounding box center [997, 92] width 54 height 54
click at [991, 97] on img at bounding box center [997, 92] width 54 height 54
click at [1001, 95] on img at bounding box center [997, 92] width 54 height 54
click at [1000, 90] on img at bounding box center [997, 92] width 54 height 54
type input "1"
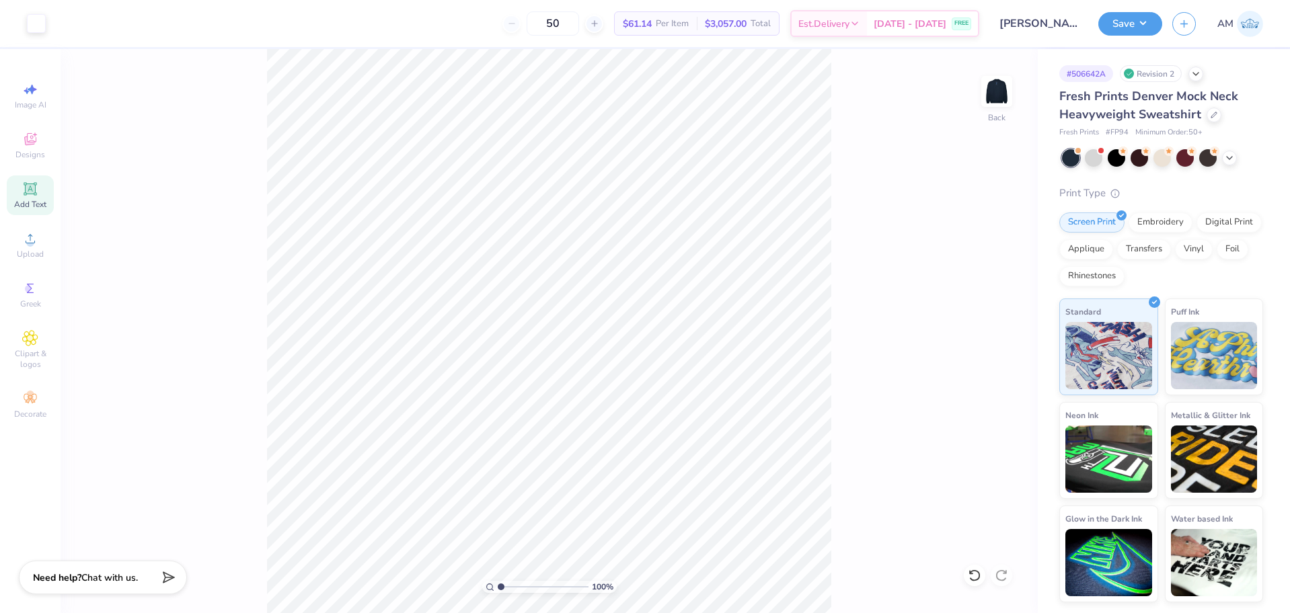
drag, startPoint x: 500, startPoint y: 588, endPoint x: 463, endPoint y: 584, distance: 37.2
click at [498, 584] on input "range" at bounding box center [543, 587] width 91 height 12
click at [1002, 77] on img at bounding box center [997, 92] width 54 height 54
click at [838, 238] on div "100 % Front W 2.40 2.40 " H 3.50 3.50 " Y 1.50 1.50 " Center Middle Top Bottom" at bounding box center [549, 331] width 977 height 564
